Goal: Complete application form

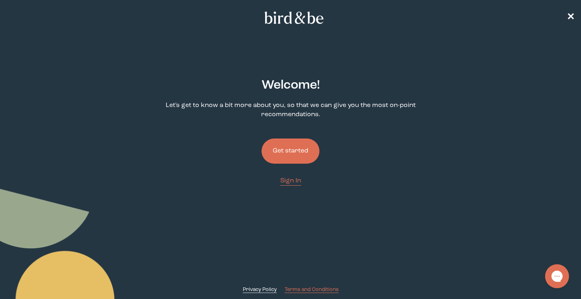
click at [244, 287] on span "Privacy Policy" at bounding box center [260, 289] width 34 height 5
click at [325, 287] on span "Terms and Conditions" at bounding box center [312, 289] width 54 height 5
click at [301, 19] on use at bounding box center [294, 18] width 59 height 12
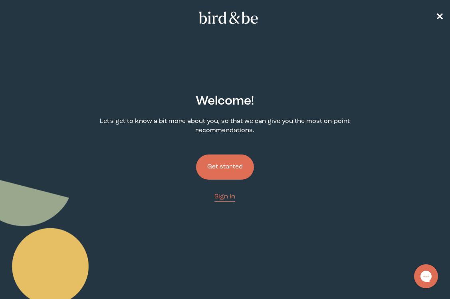
drag, startPoint x: 61, startPoint y: 224, endPoint x: 455, endPoint y: 80, distance: 419.2
click at [441, 16] on span "✕" at bounding box center [439, 18] width 8 height 10
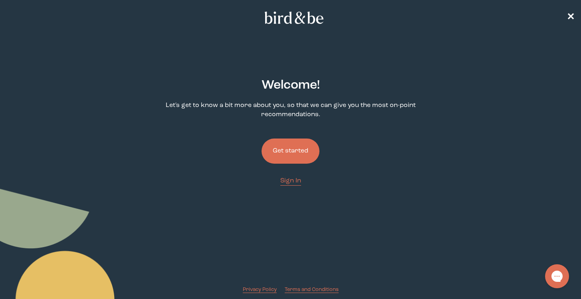
click at [297, 143] on button "Get started" at bounding box center [290, 150] width 58 height 25
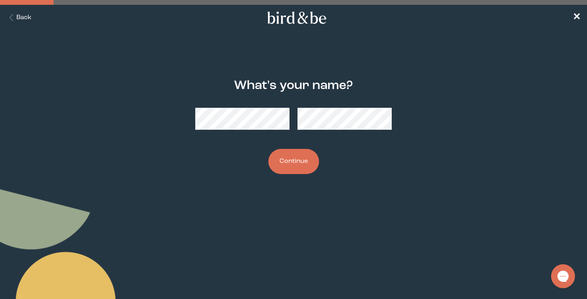
click at [301, 156] on button "Continue" at bounding box center [293, 161] width 51 height 25
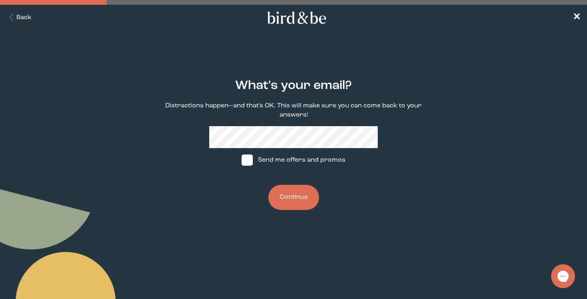
click at [297, 205] on button "Continue" at bounding box center [293, 197] width 51 height 25
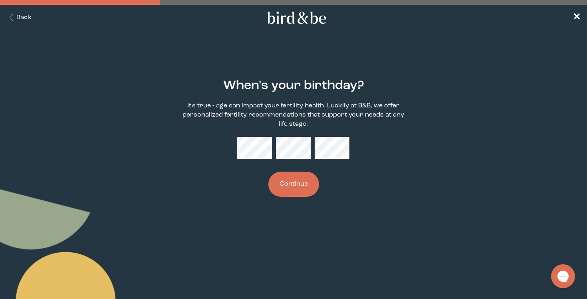
click at [299, 182] on button "Continue" at bounding box center [293, 184] width 51 height 25
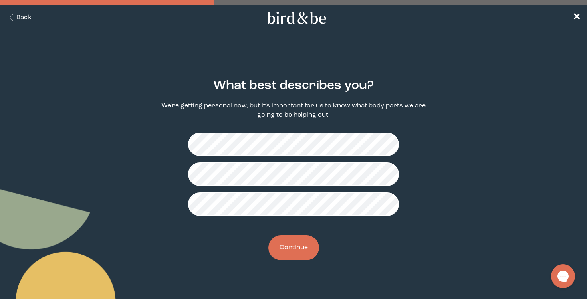
click at [297, 246] on button "Continue" at bounding box center [293, 247] width 51 height 25
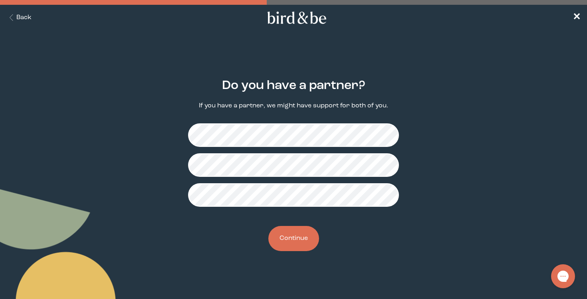
click at [303, 235] on button "Continue" at bounding box center [293, 238] width 51 height 25
